Goal: Task Accomplishment & Management: Manage account settings

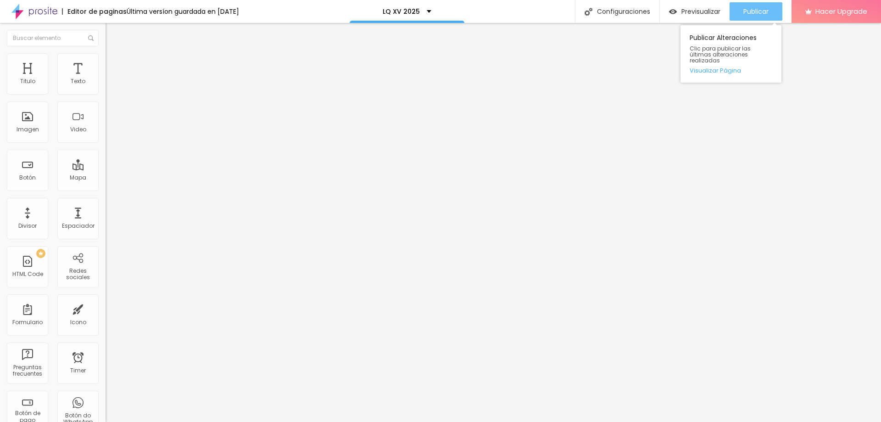
click at [759, 6] on div "Publicar" at bounding box center [755, 11] width 25 height 18
click at [735, 14] on font "Publicar" at bounding box center [739, 11] width 25 height 9
click at [745, 13] on font "Publicar" at bounding box center [739, 11] width 25 height 9
